Goal: Information Seeking & Learning: Check status

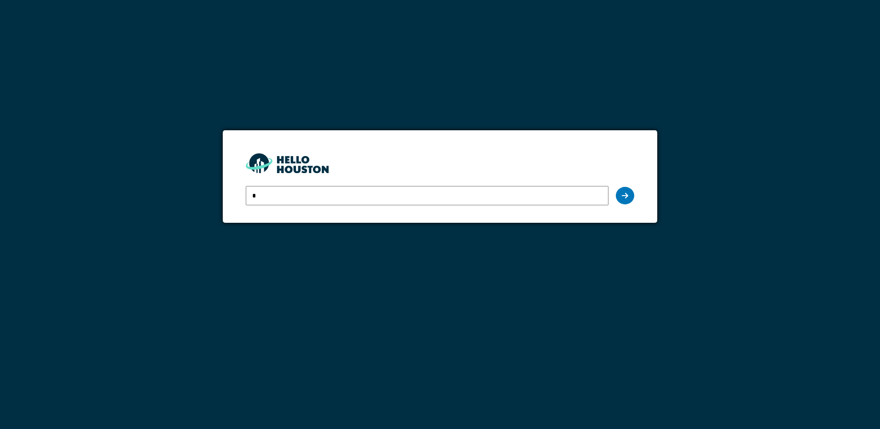
type input "**********"
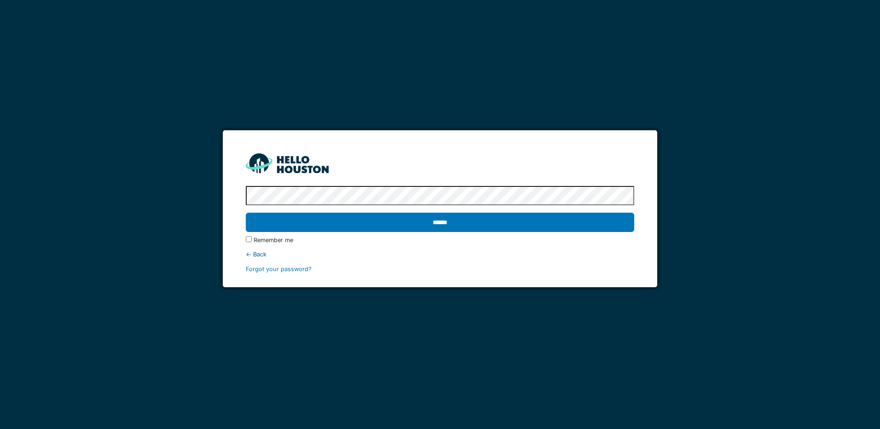
click at [246, 213] on input "******" at bounding box center [440, 222] width 388 height 19
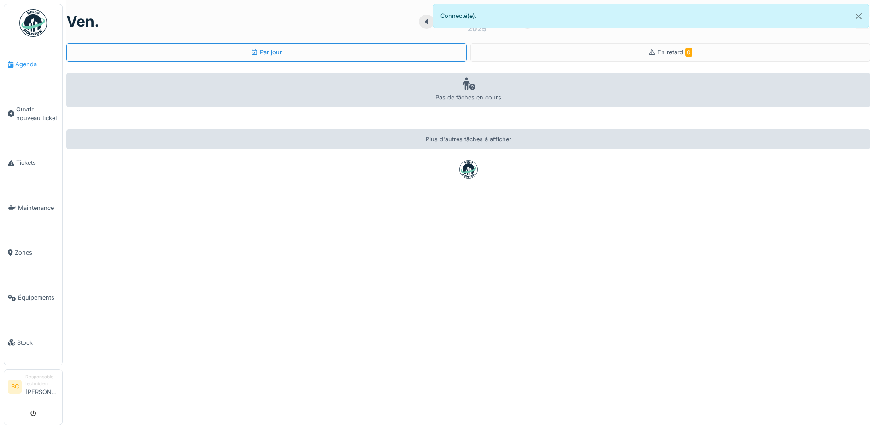
click at [23, 64] on span "Agenda" at bounding box center [36, 64] width 43 height 9
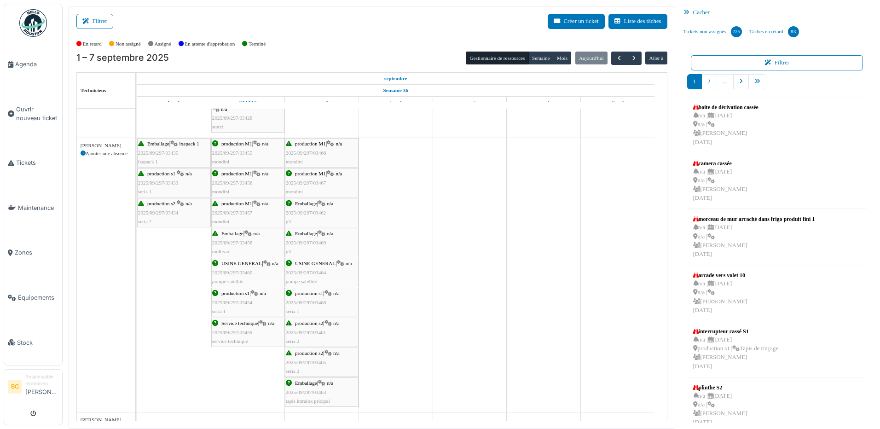
scroll to position [322, 0]
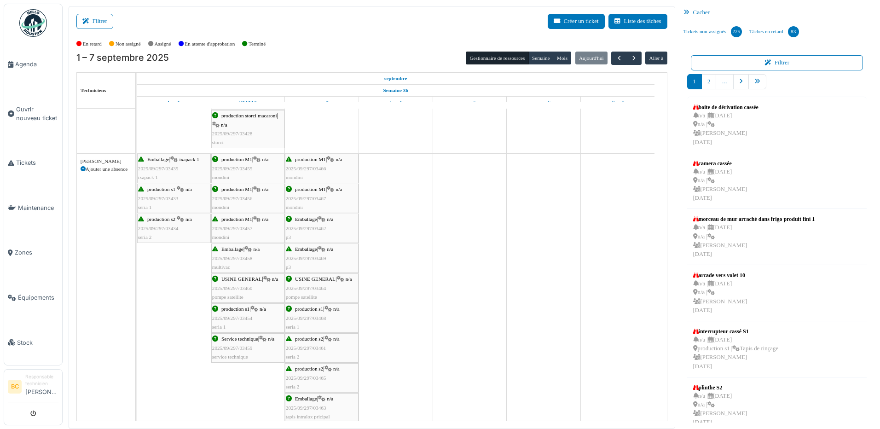
click at [312, 169] on span "2025/09/297/03466" at bounding box center [306, 169] width 41 height 6
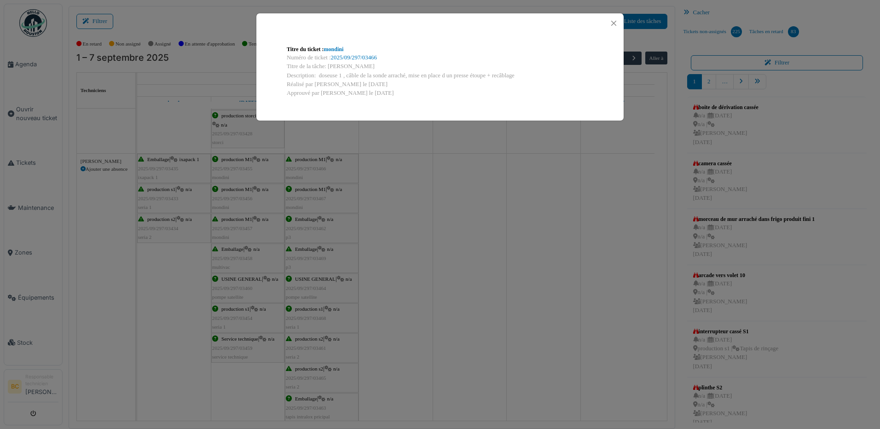
click at [312, 169] on div "Titre du ticket : mondini Numéro de ticket : 2025/09/297/03466 Titre de la tâch…" at bounding box center [440, 214] width 880 height 429
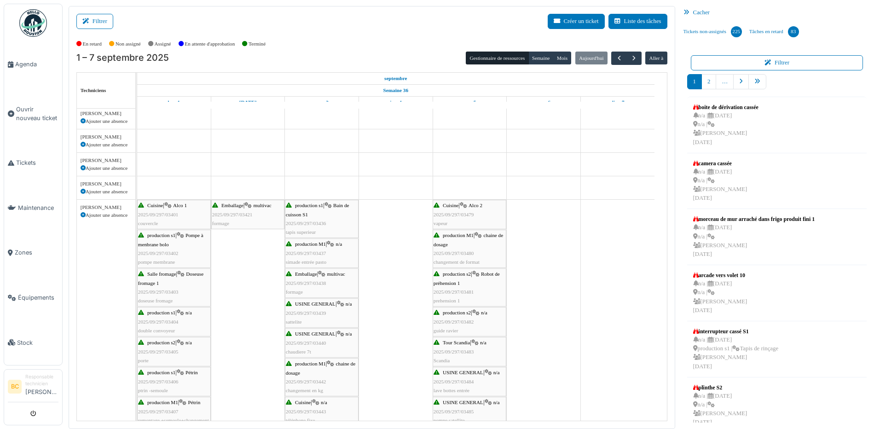
scroll to position [0, 0]
click at [448, 205] on span "Cuisine" at bounding box center [451, 206] width 16 height 6
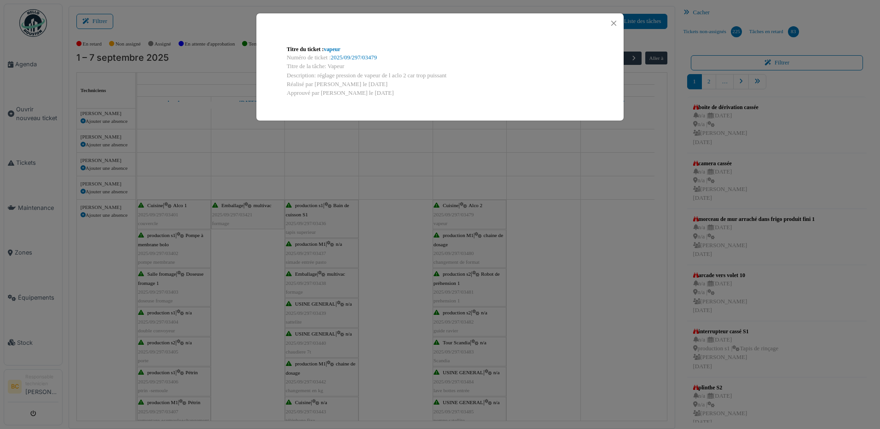
click at [448, 251] on div "Titre du ticket : vapeur Numéro de ticket : 2025/09/297/03479 Titre de la tâche…" at bounding box center [440, 214] width 880 height 429
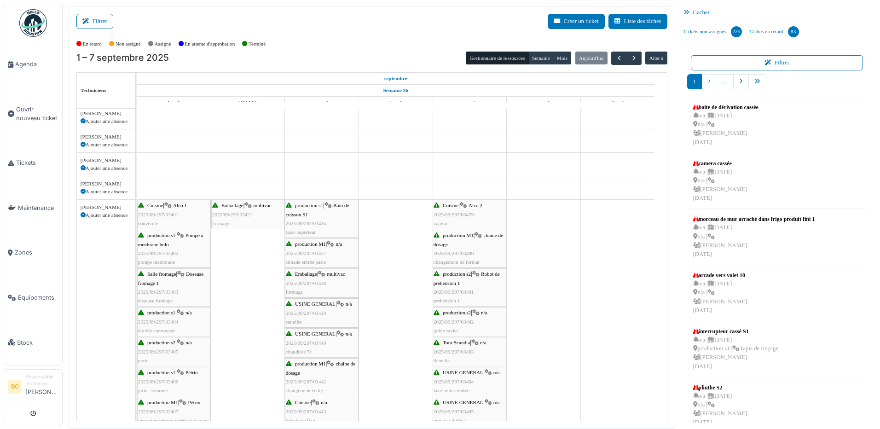
click at [448, 251] on span "2025/09/297/03480" at bounding box center [454, 254] width 41 height 6
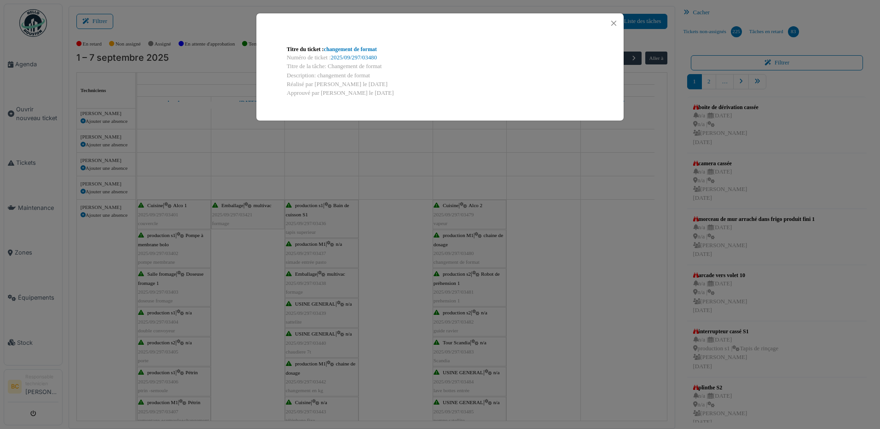
click at [448, 251] on div "Titre du ticket : changement de format Numéro de ticket : 2025/09/297/03480 Tit…" at bounding box center [440, 214] width 880 height 429
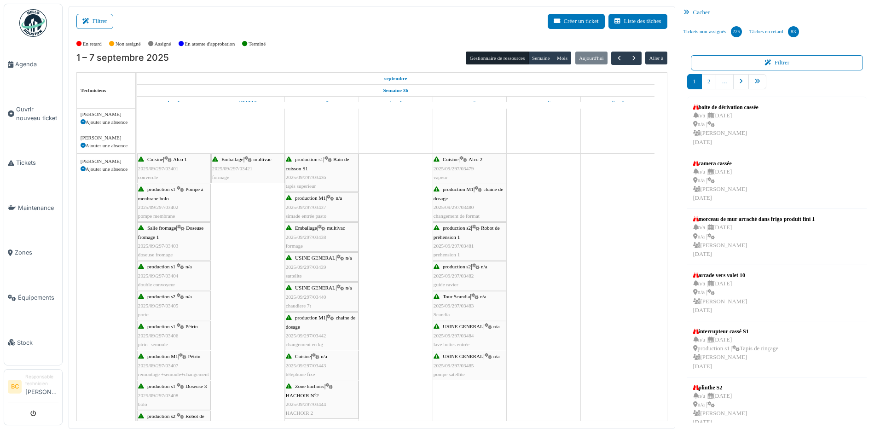
click at [451, 244] on span "2025/09/297/03481" at bounding box center [454, 246] width 41 height 6
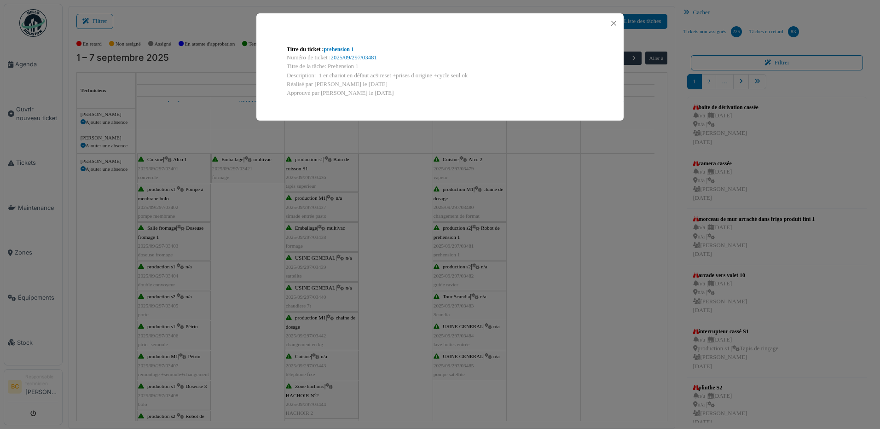
click at [452, 273] on div "Titre du ticket : prehension 1 Numéro de ticket : 2025/09/297/03481 Titre de la…" at bounding box center [440, 214] width 880 height 429
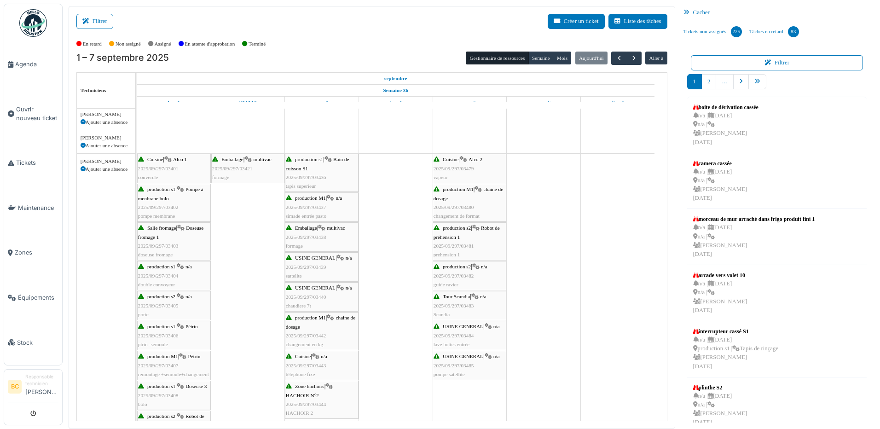
click at [452, 273] on span "2025/09/297/03482" at bounding box center [454, 276] width 41 height 6
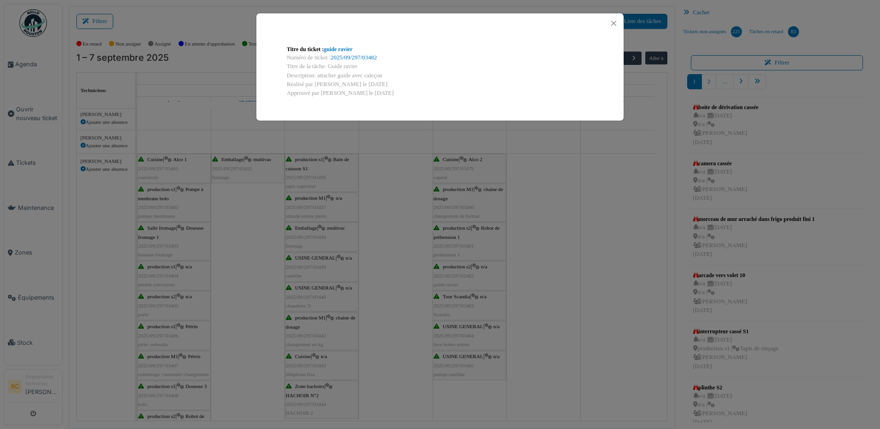
click at [455, 273] on div "Titre du ticket : guide ravier Numéro de ticket : 2025/09/297/03482 Titre de la…" at bounding box center [440, 214] width 880 height 429
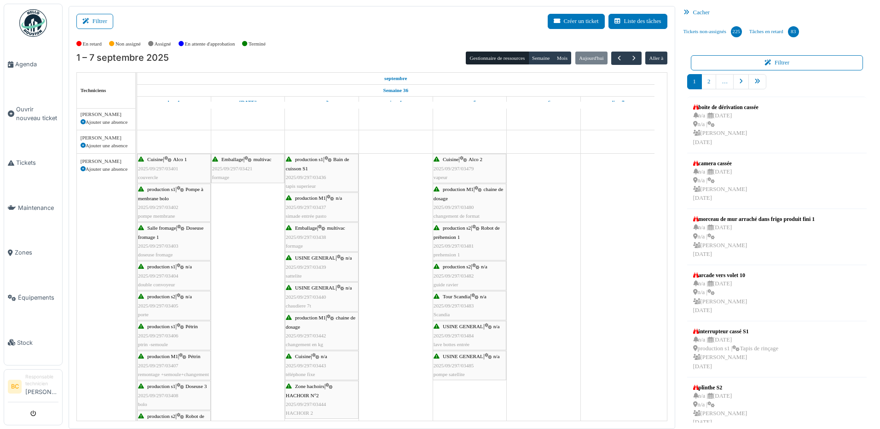
click at [457, 304] on span "2025/09/297/03483" at bounding box center [454, 306] width 41 height 6
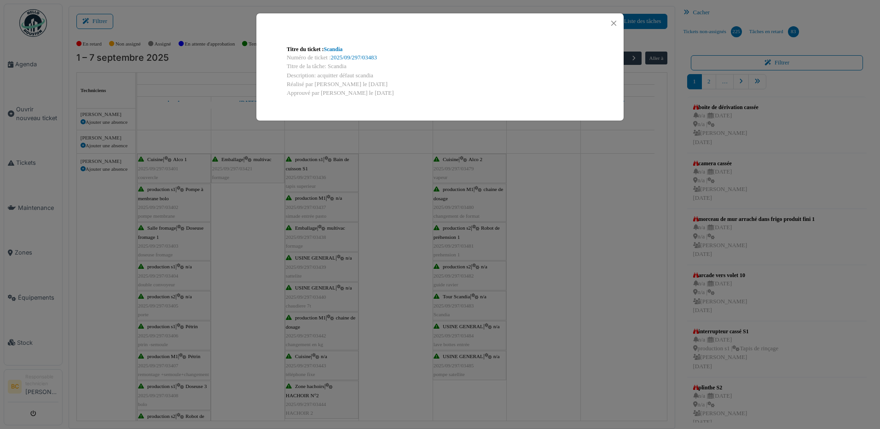
click at [458, 303] on div "Titre du ticket : Scandia Numéro de ticket : 2025/09/297/03483 Titre de la tâch…" at bounding box center [440, 214] width 880 height 429
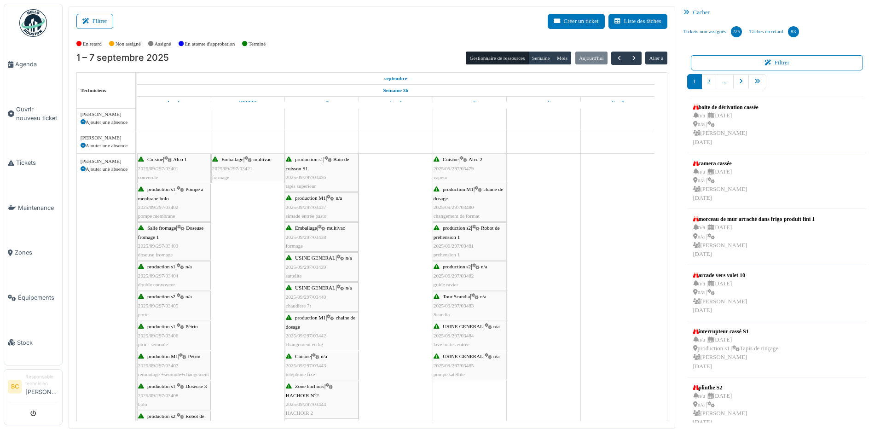
click at [451, 305] on span "2025/09/297/03483" at bounding box center [454, 306] width 41 height 6
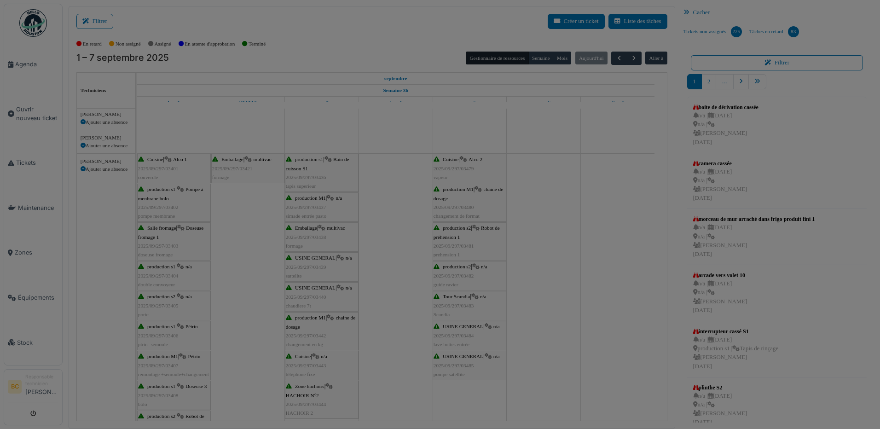
click at [451, 300] on body "Agenda Ouvrir nouveau ticket Tickets Maintenance Zones Équipements Stock BC Res…" at bounding box center [440, 214] width 880 height 429
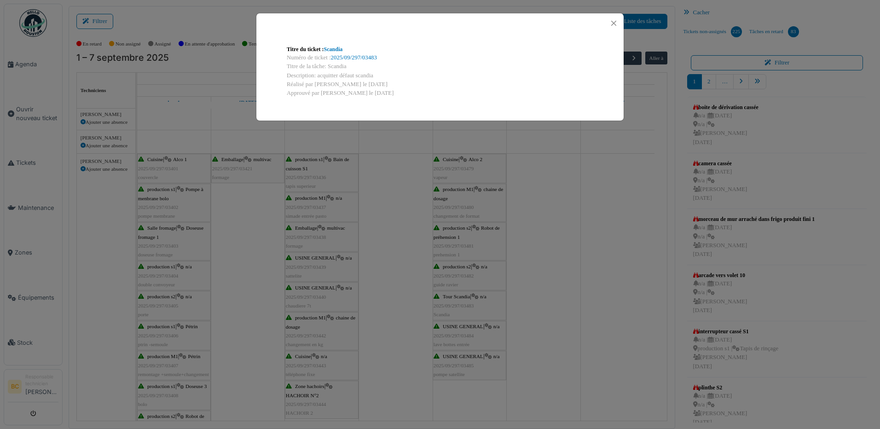
click at [451, 300] on div "Titre du ticket : Scandia Numéro de ticket : 2025/09/297/03483 Titre de la tâch…" at bounding box center [440, 214] width 880 height 429
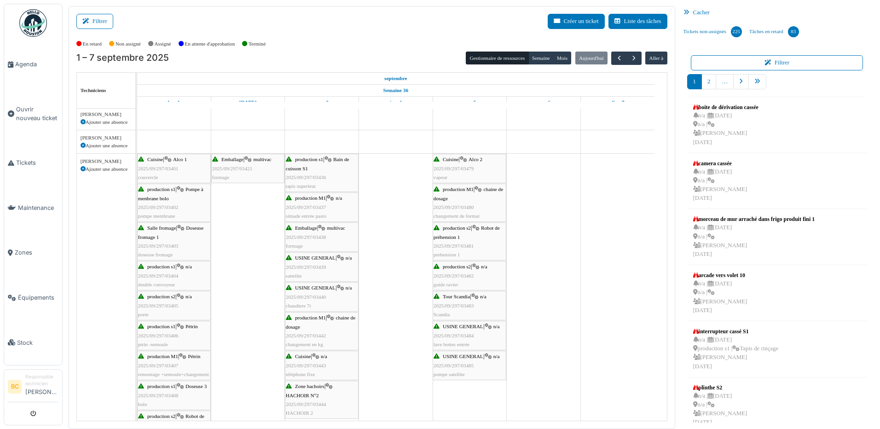
click at [449, 328] on span "USINE GENERAL" at bounding box center [463, 327] width 41 height 6
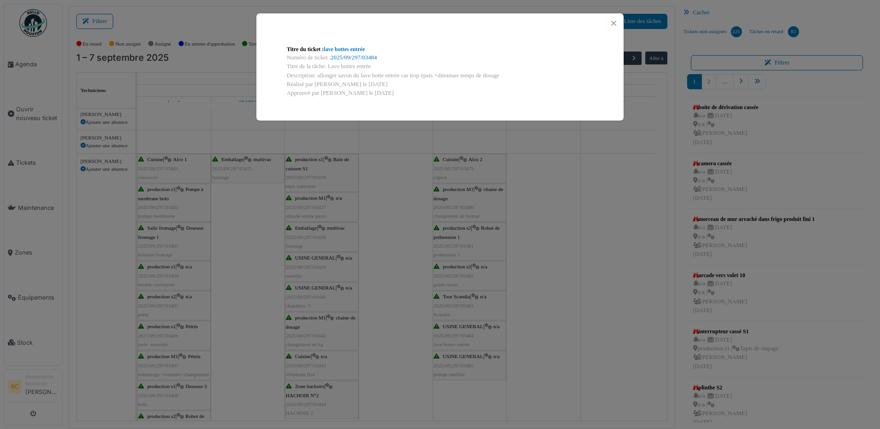
click at [449, 328] on div "Titre du ticket : lave bottes entrée Numéro de ticket : 2025/09/297/03484 Titre…" at bounding box center [440, 214] width 880 height 429
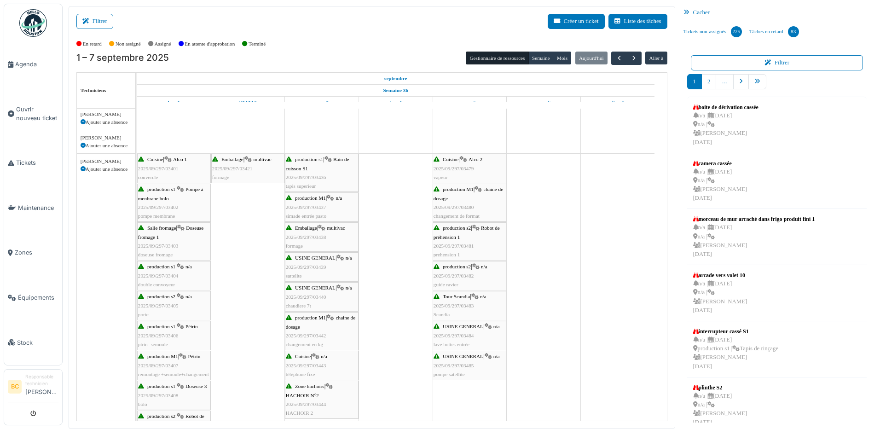
click at [442, 362] on div "USINE GENERAL | n/a 2025/09/297/03485 pompe satellite" at bounding box center [470, 365] width 72 height 27
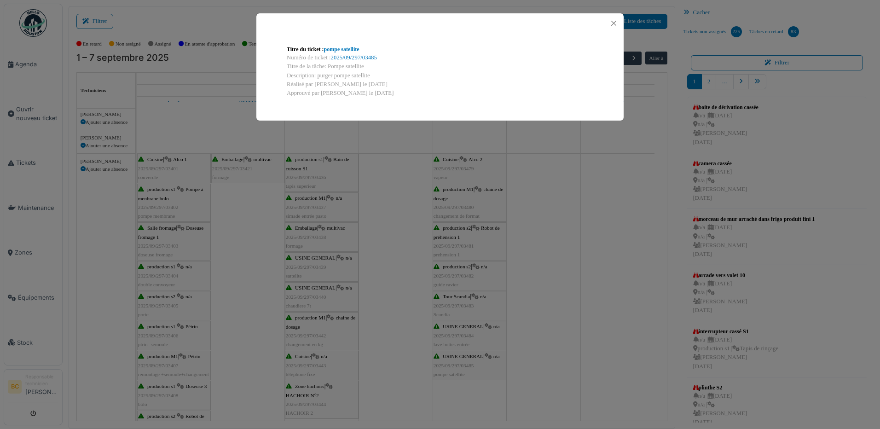
click at [442, 362] on div "Titre du ticket : pompe satellite Numéro de ticket : 2025/09/297/03485 Titre de…" at bounding box center [440, 214] width 880 height 429
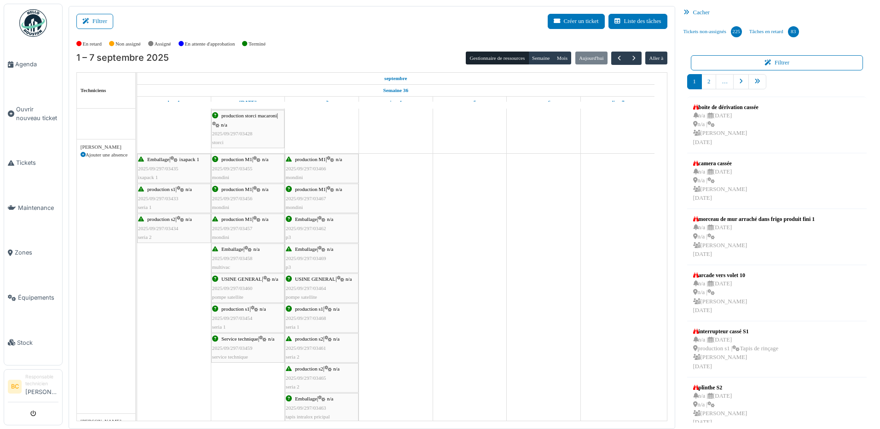
scroll to position [322, 0]
